Goal: Task Accomplishment & Management: Manage account settings

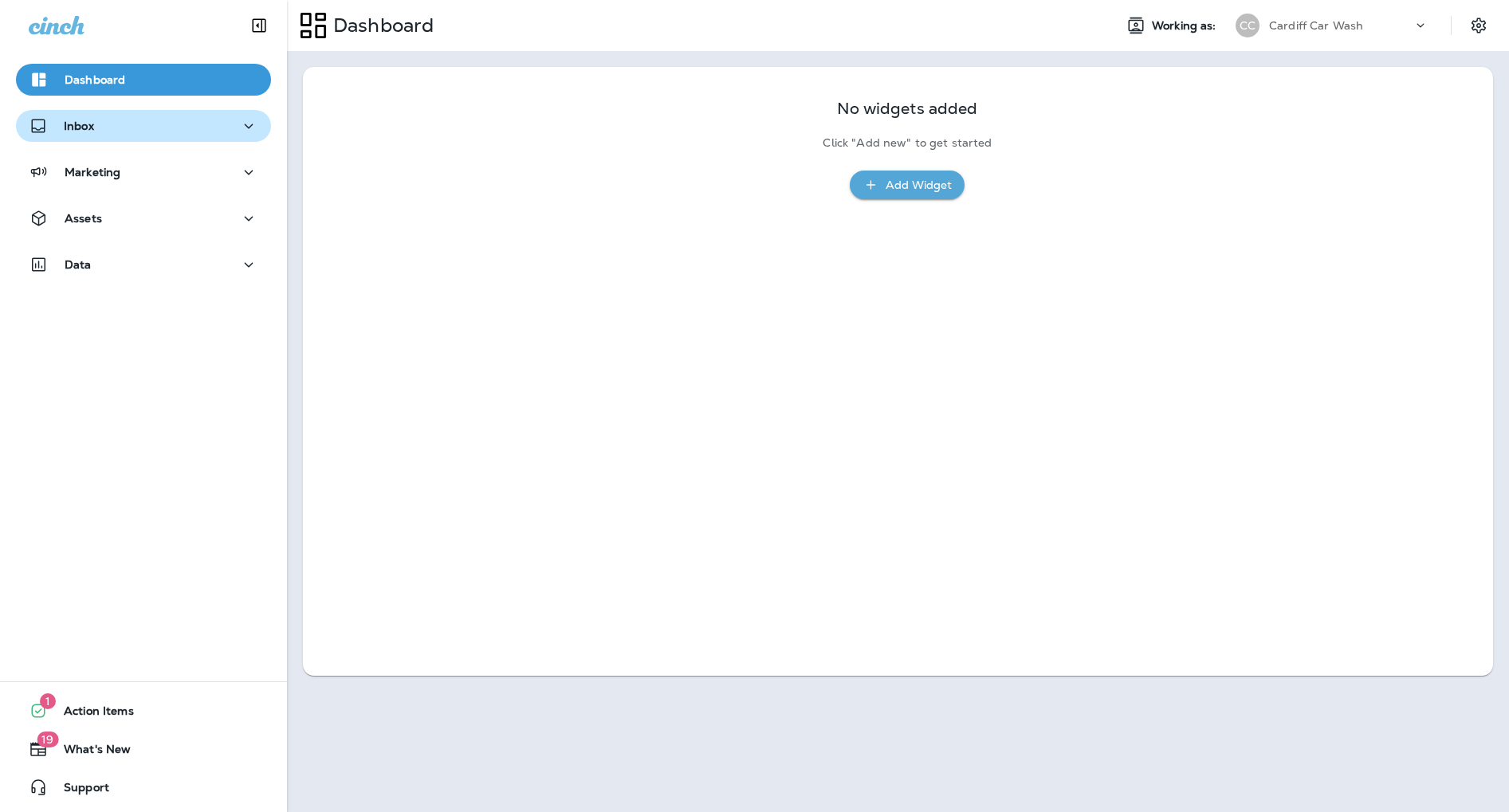
click at [119, 120] on div "Inbox" at bounding box center [144, 126] width 229 height 20
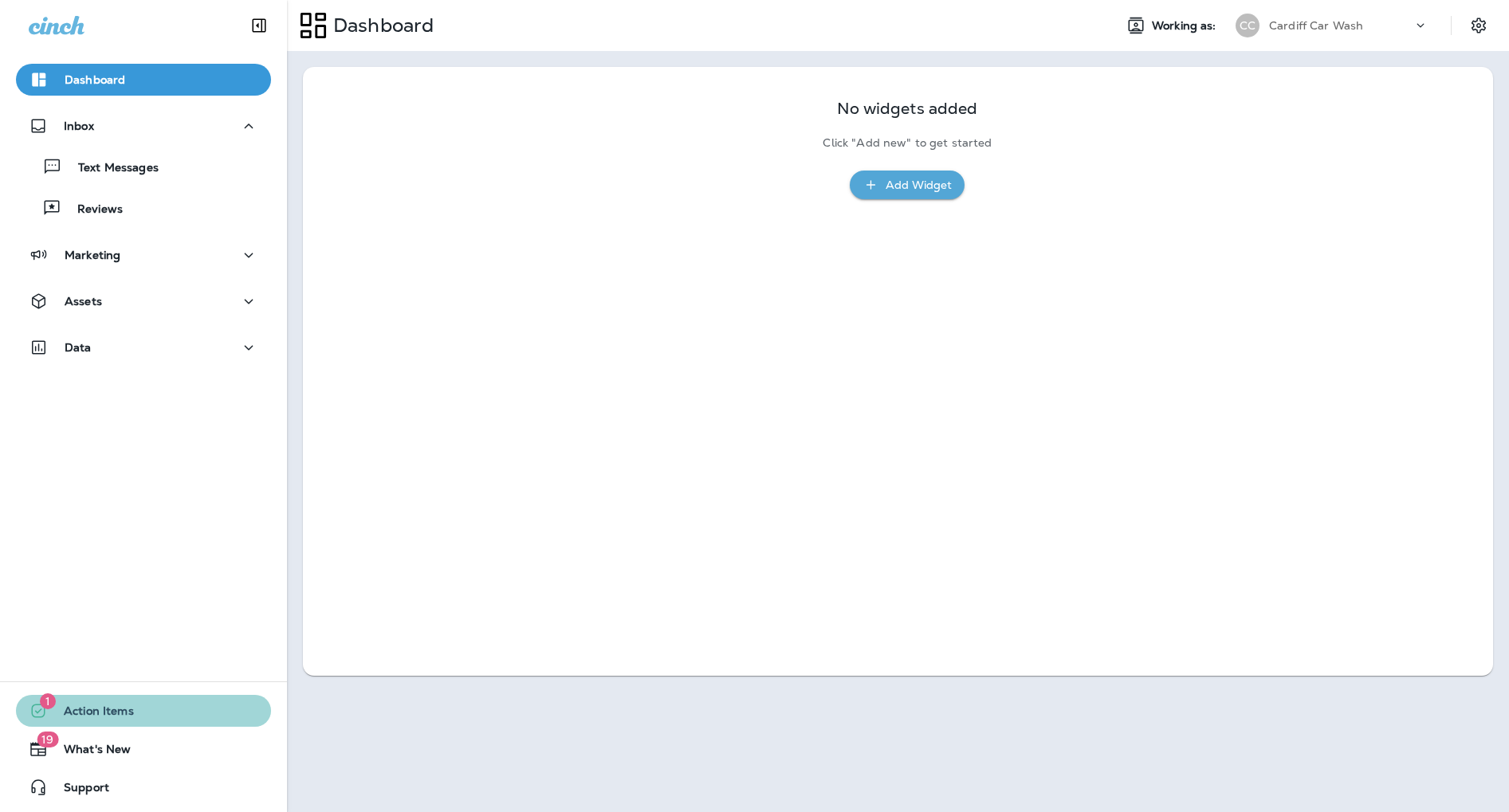
click at [121, 699] on button "1 Action Items" at bounding box center [143, 710] width 255 height 32
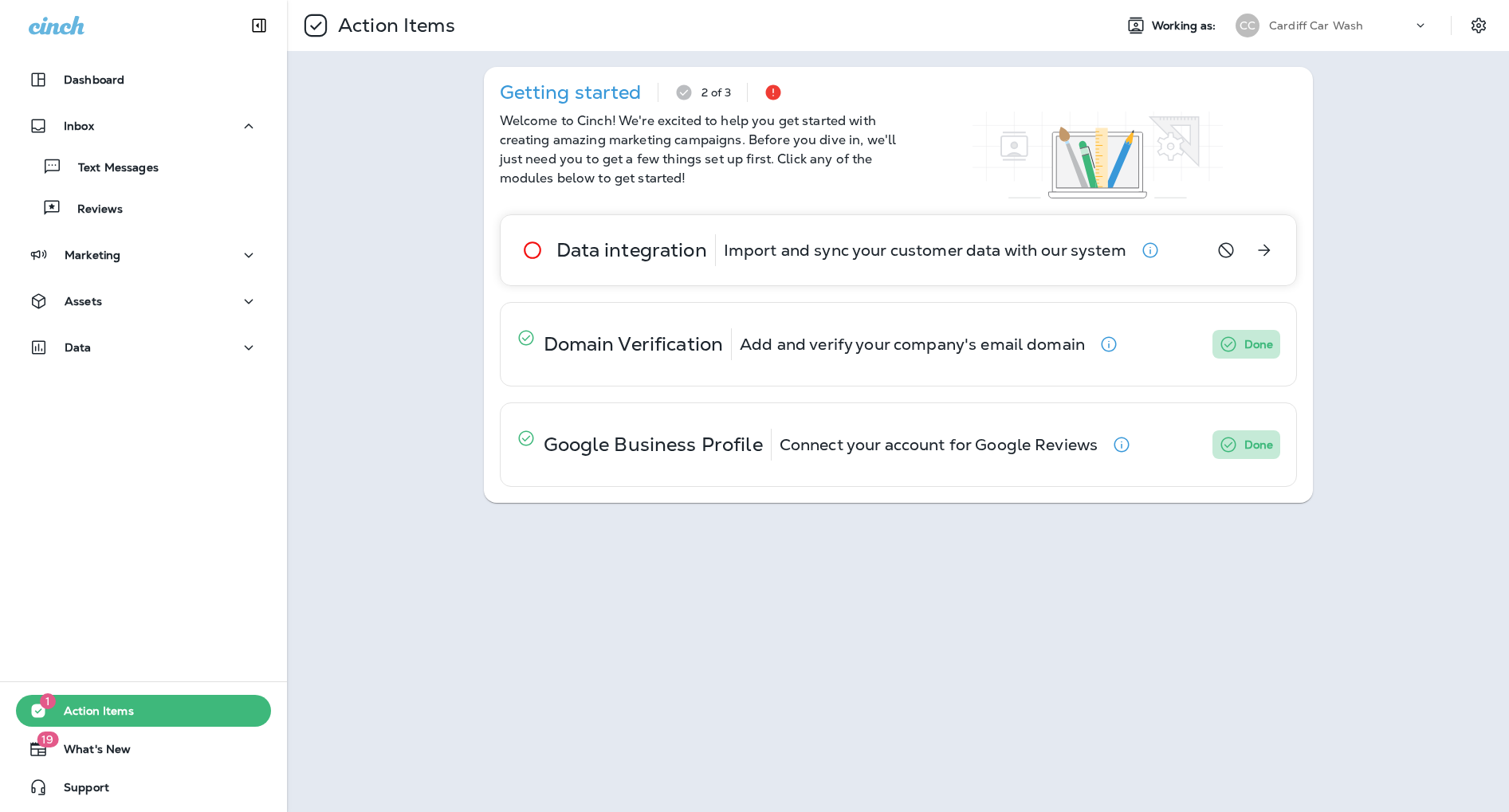
click at [783, 247] on p "Import and sync your customer data with our system" at bounding box center [925, 249] width 403 height 12
click at [890, 343] on p "Add and verify your company's email domain" at bounding box center [912, 343] width 345 height 12
click at [1113, 341] on icon "button" at bounding box center [1109, 344] width 19 height 19
click at [129, 202] on div "Reviews" at bounding box center [144, 208] width 243 height 24
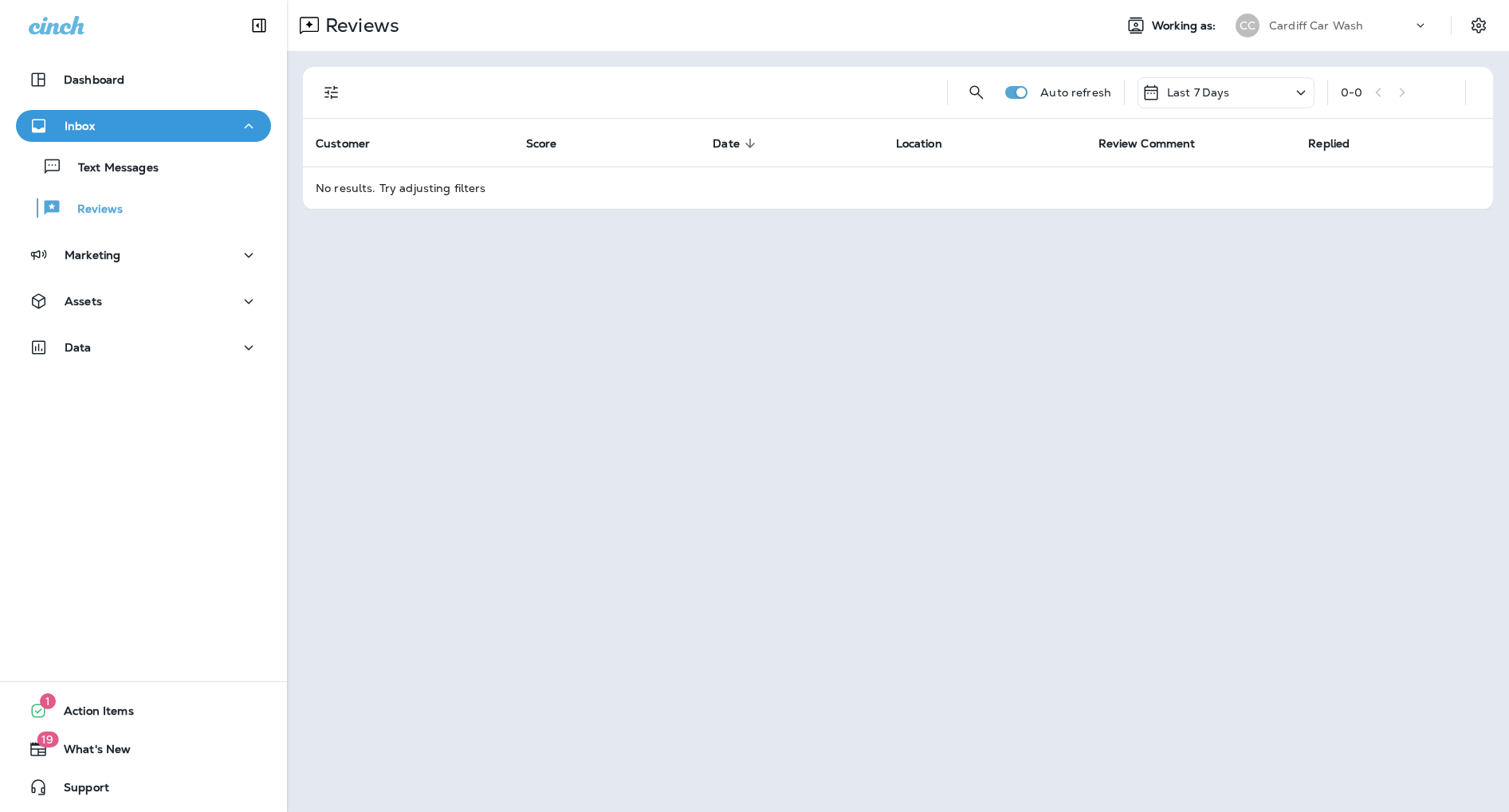
click at [1337, 22] on p "Cardiff Car Wash" at bounding box center [1316, 25] width 94 height 12
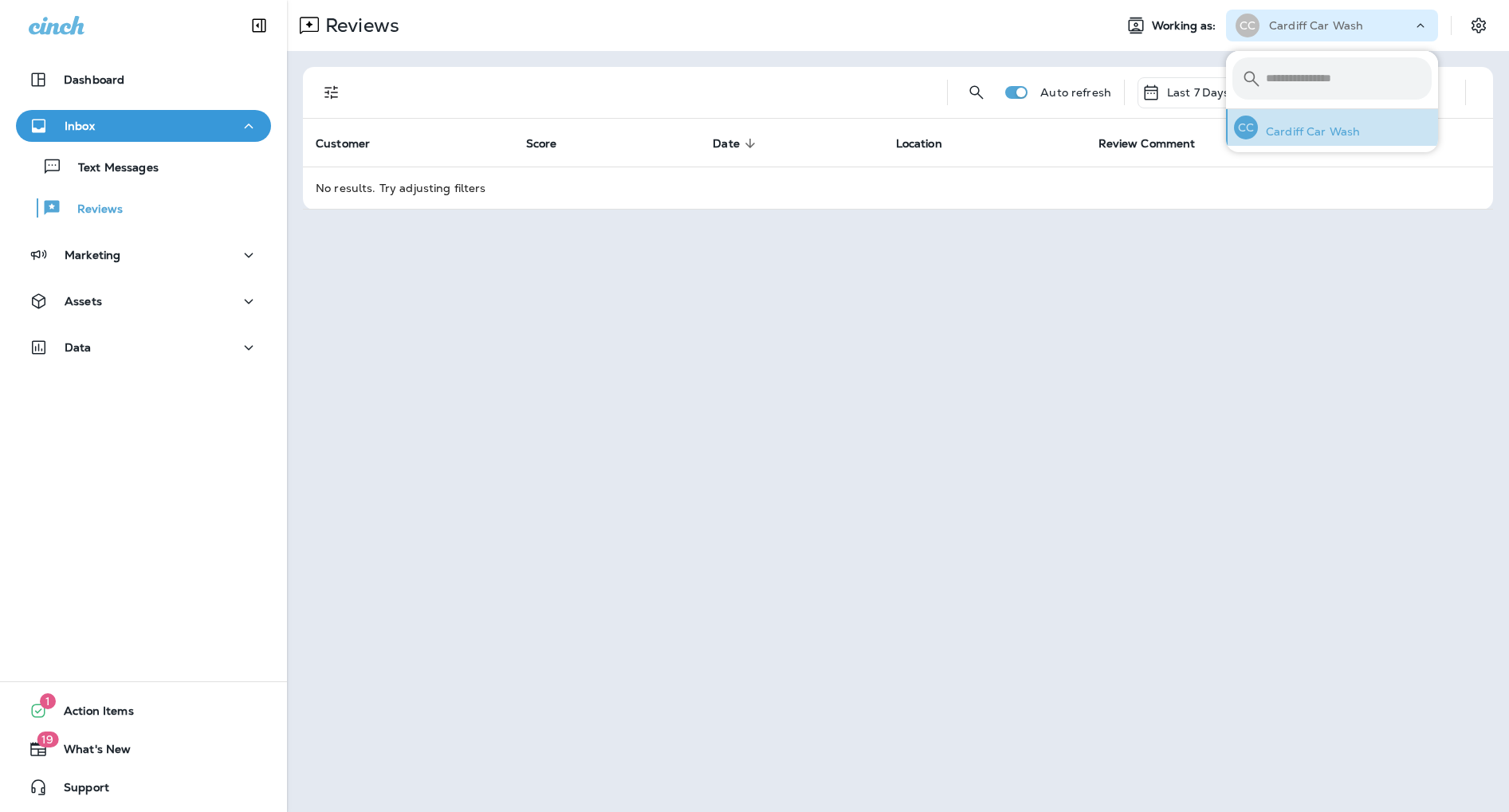
click at [1329, 135] on p "Cardiff Car Wash" at bounding box center [1309, 131] width 102 height 12
drag, startPoint x: 614, startPoint y: 256, endPoint x: 274, endPoint y: 260, distance: 340.0
click at [614, 255] on div "Reviews Working as: CC Cardiff Car Wash Auto refresh Last 7 Days 0 - 0 Customer…" at bounding box center [898, 406] width 1222 height 812
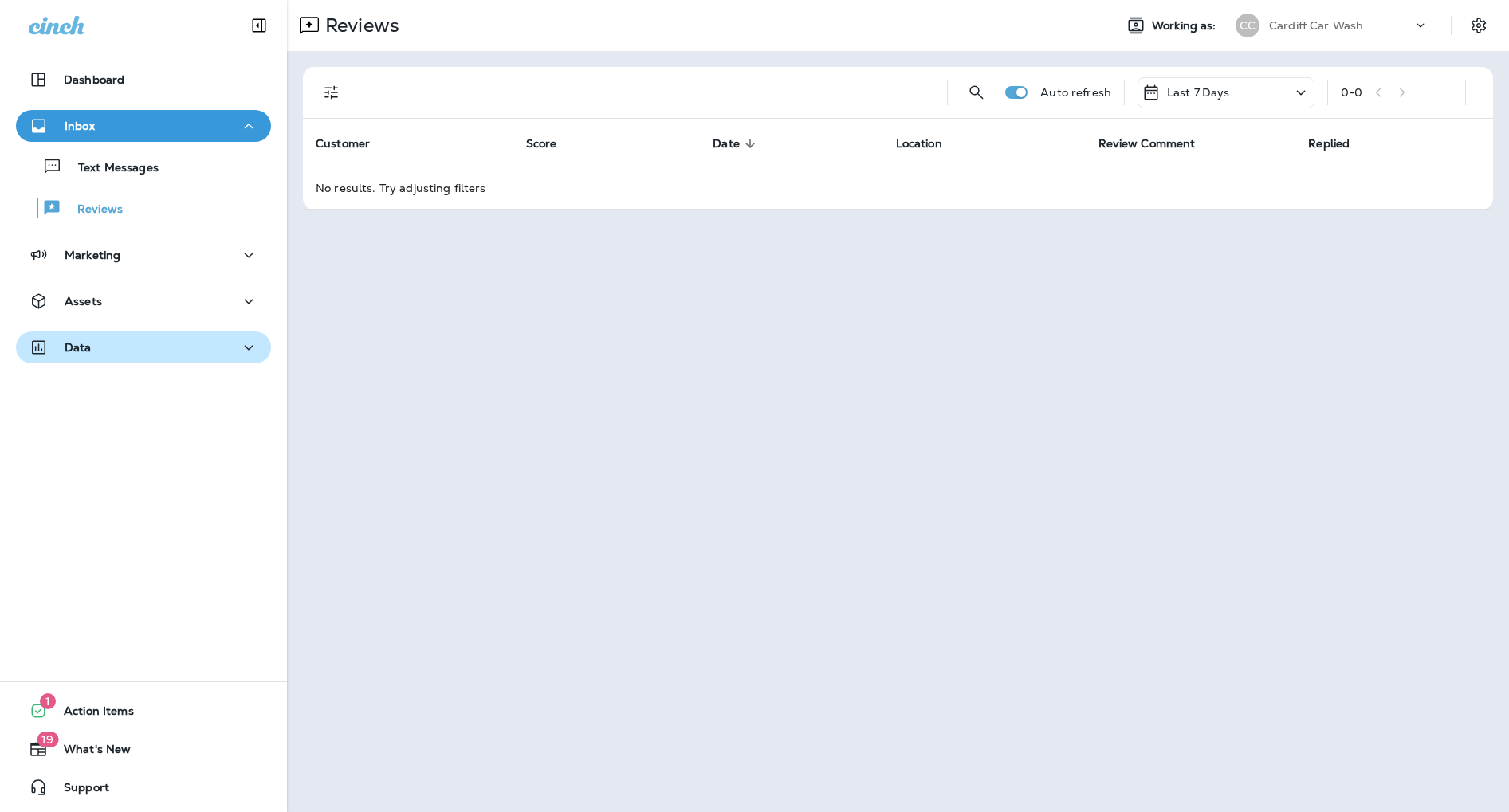
click at [134, 353] on div "Data" at bounding box center [144, 347] width 229 height 20
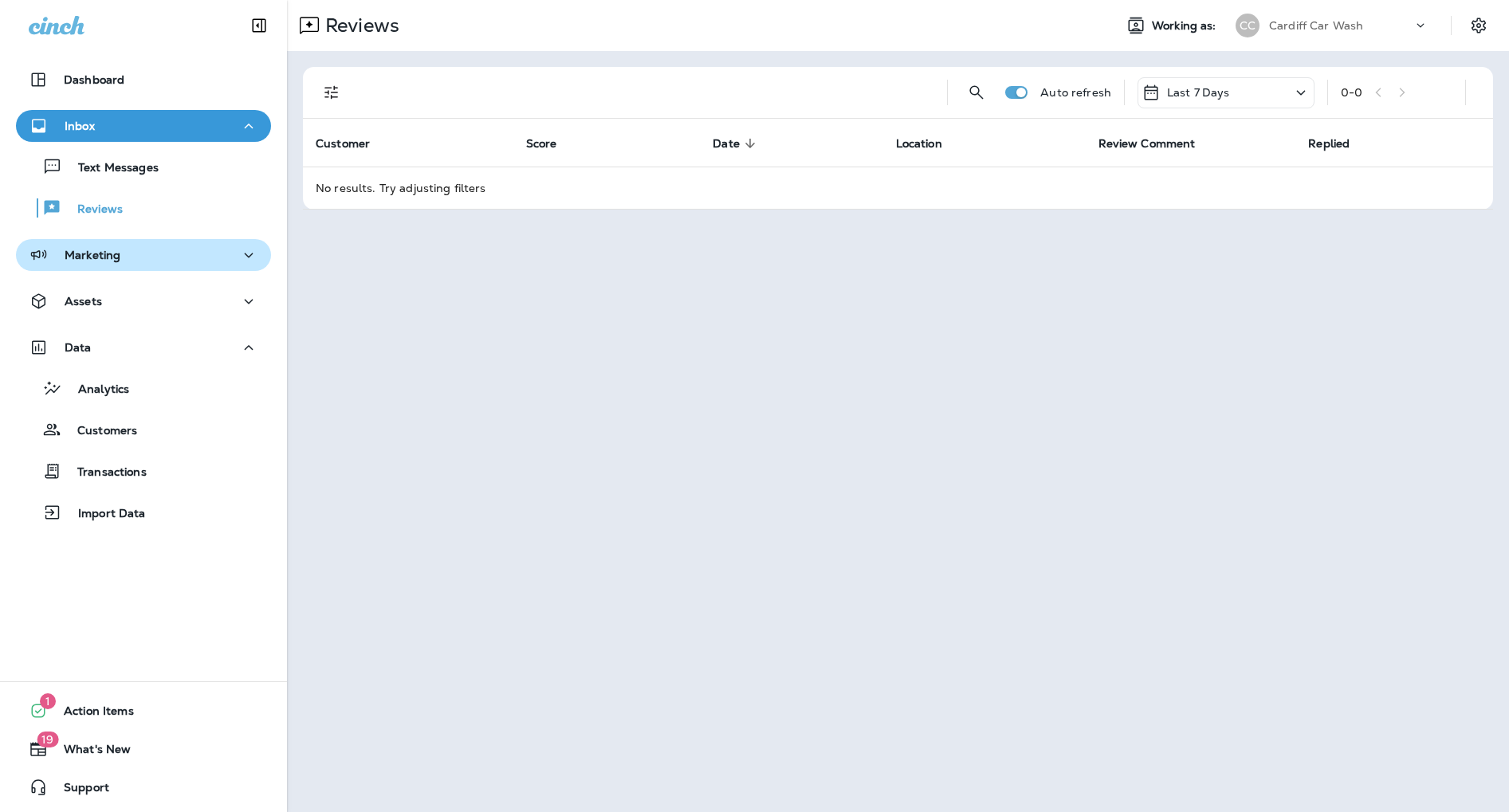
click at [116, 269] on button "Marketing" at bounding box center [143, 255] width 255 height 32
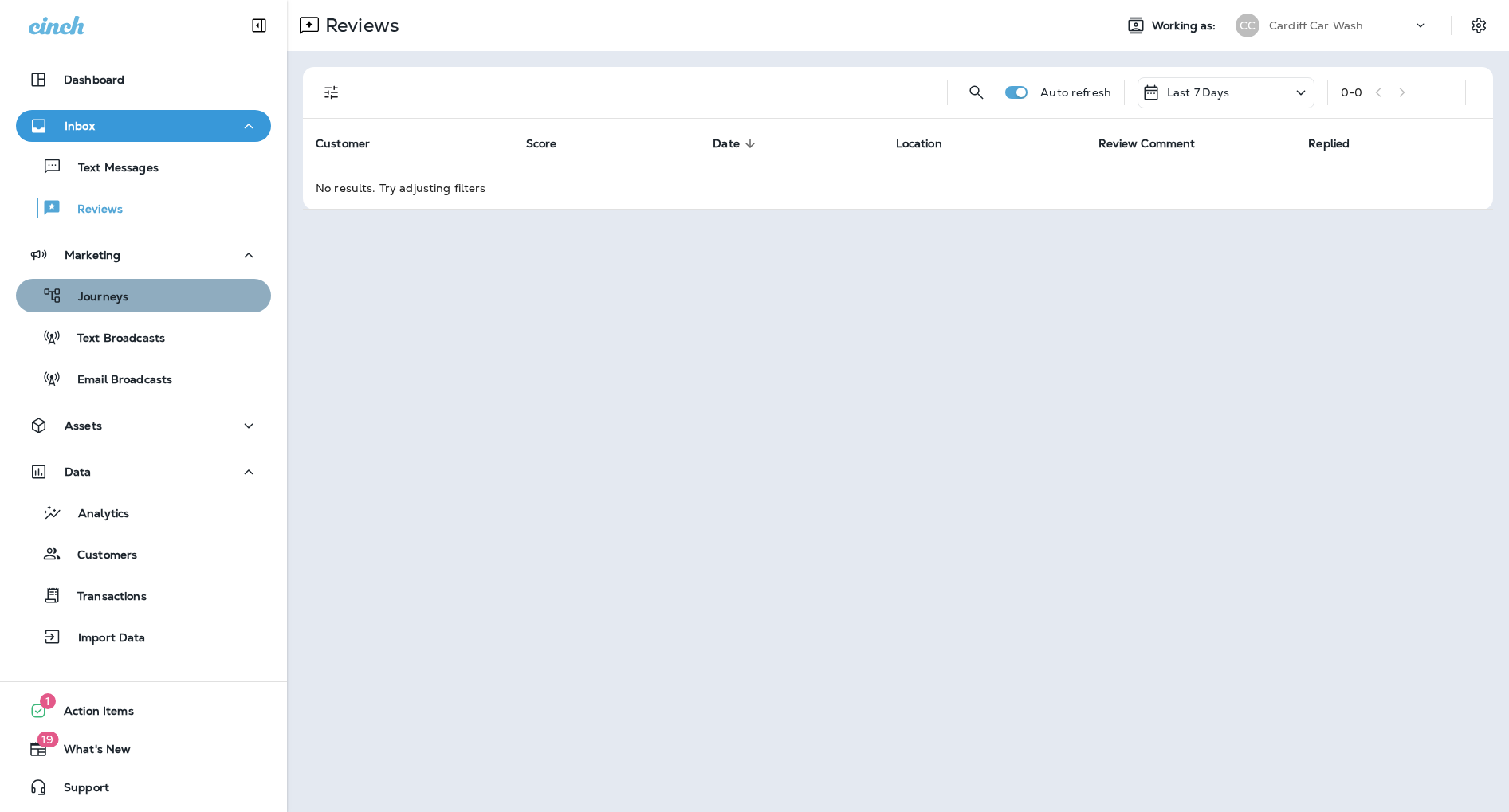
click at [137, 296] on div "Journeys" at bounding box center [144, 295] width 243 height 24
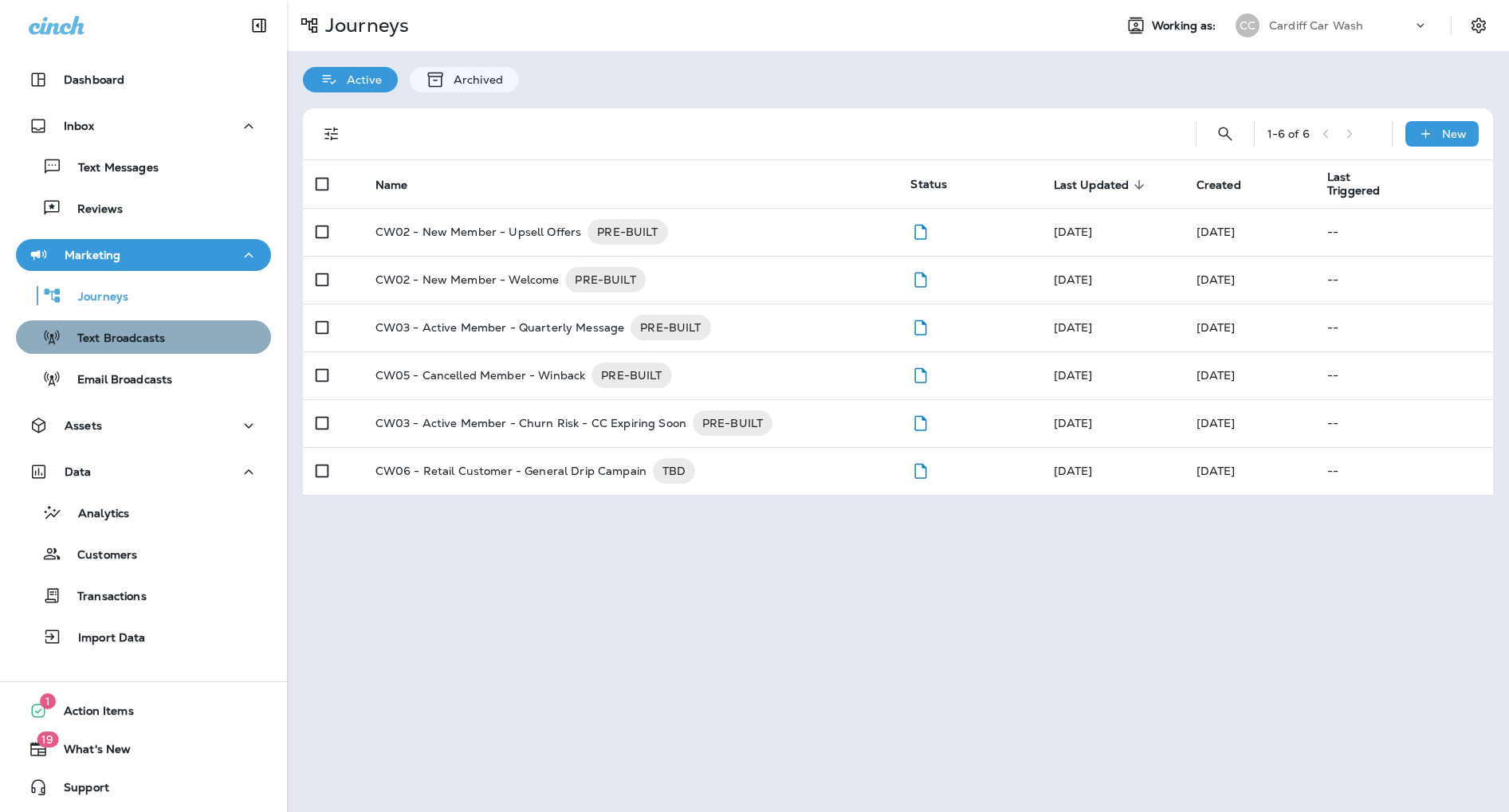
click at [135, 334] on p "Text Broadcasts" at bounding box center [113, 339] width 104 height 15
